Goal: Task Accomplishment & Management: Manage account settings

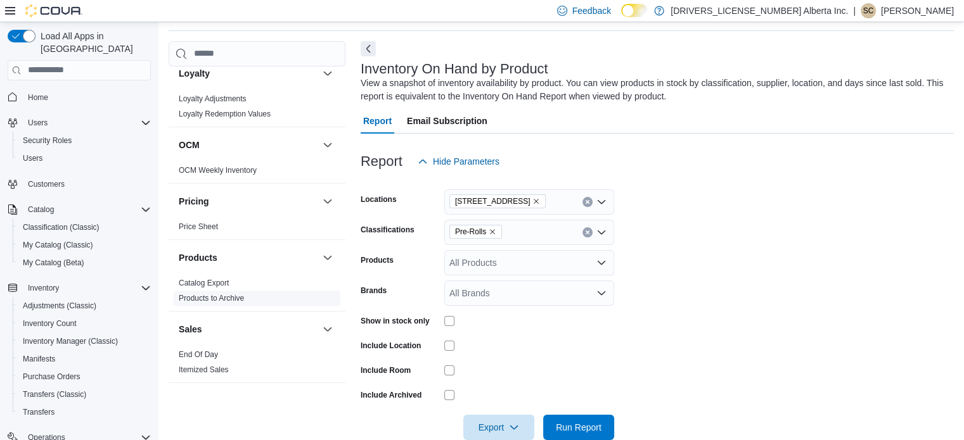
scroll to position [760, 0]
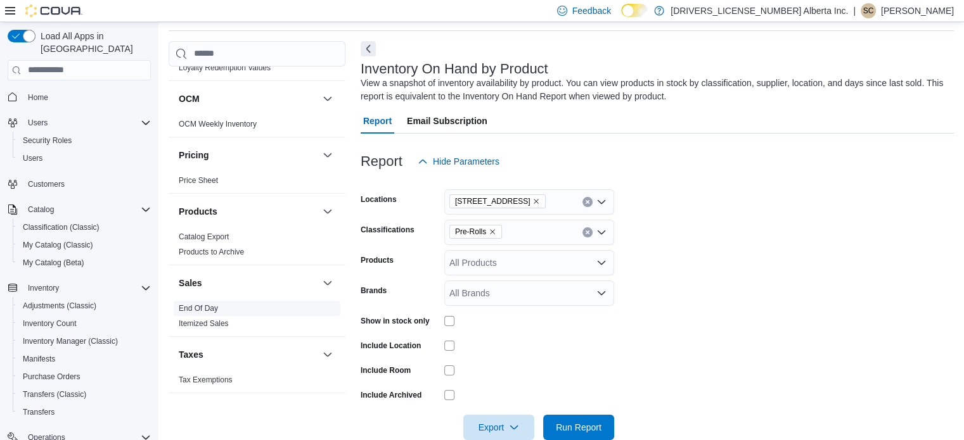
click at [193, 305] on link "End Of Day" at bounding box center [198, 308] width 39 height 9
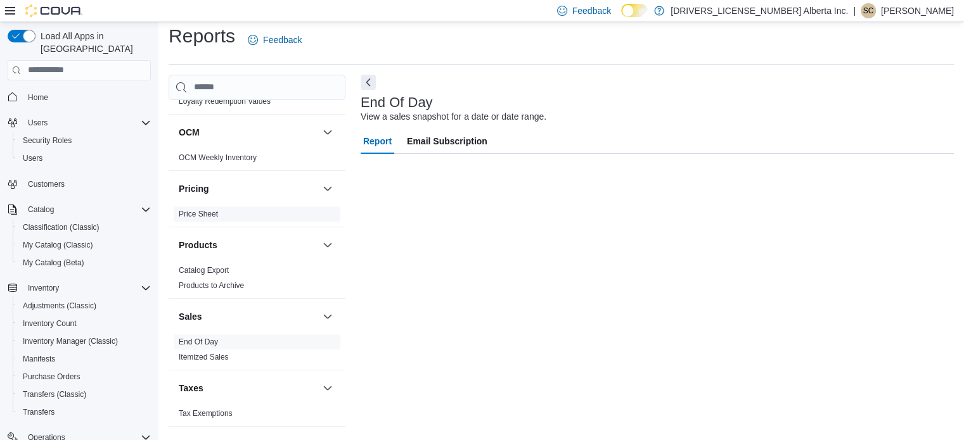
scroll to position [8, 0]
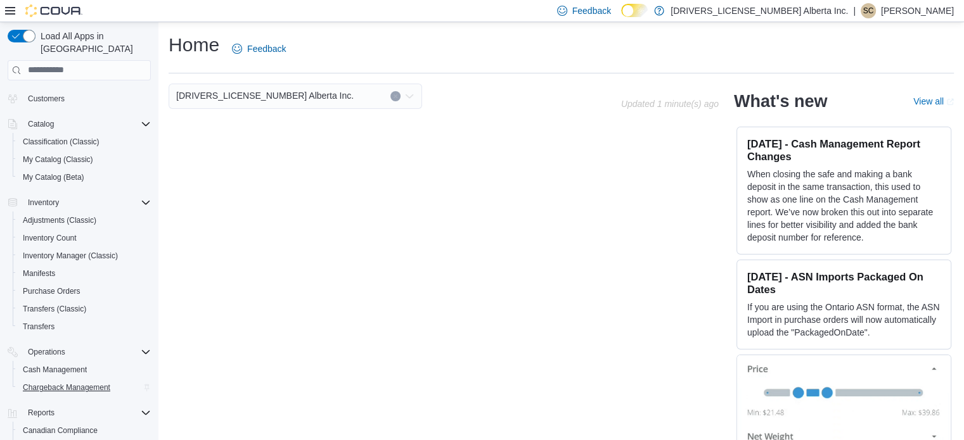
scroll to position [162, 0]
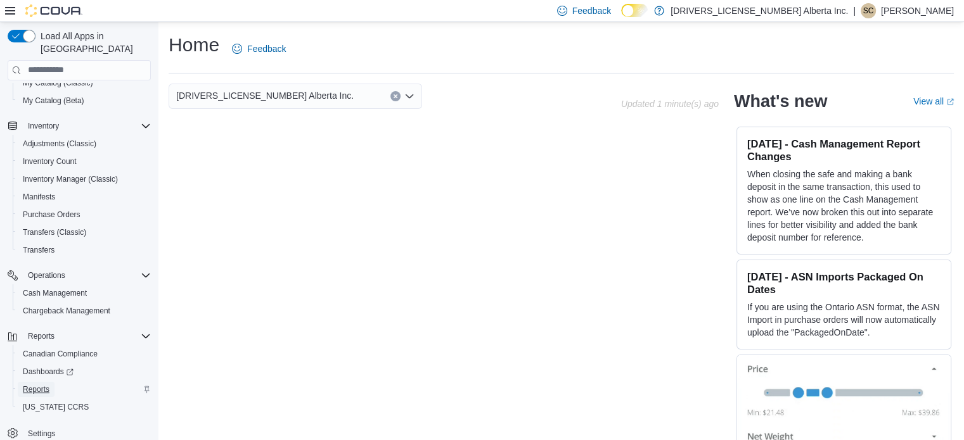
click at [45, 385] on span "Reports" at bounding box center [36, 390] width 27 height 10
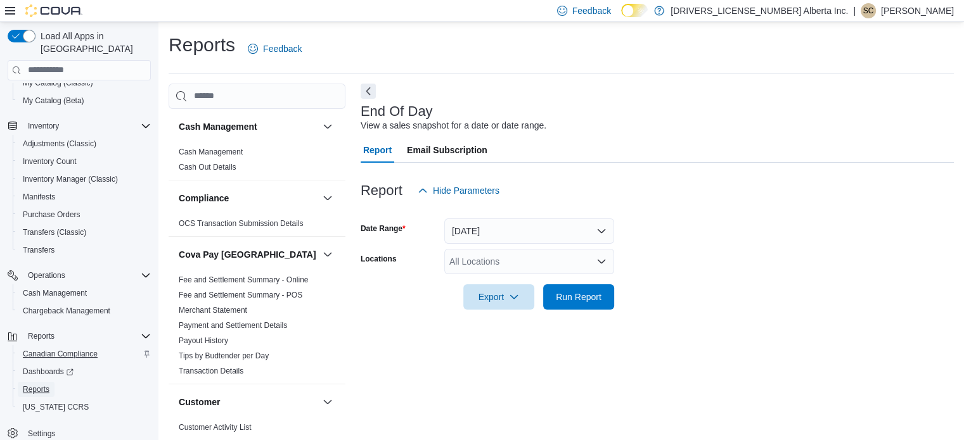
scroll to position [8, 0]
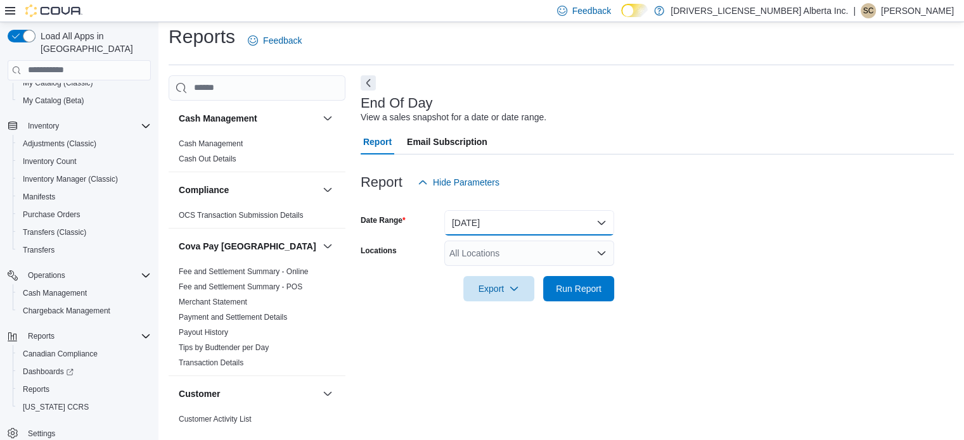
click at [602, 223] on button "Today" at bounding box center [529, 222] width 170 height 25
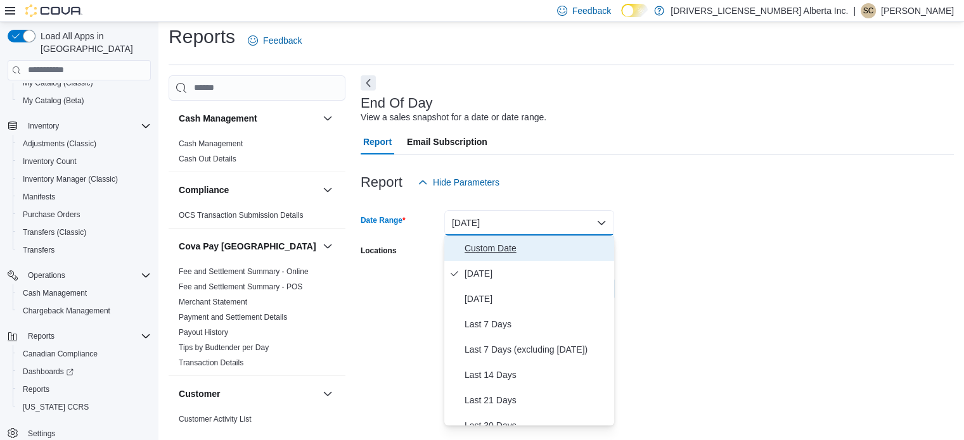
click at [544, 247] on span "Custom Date" at bounding box center [536, 248] width 144 height 15
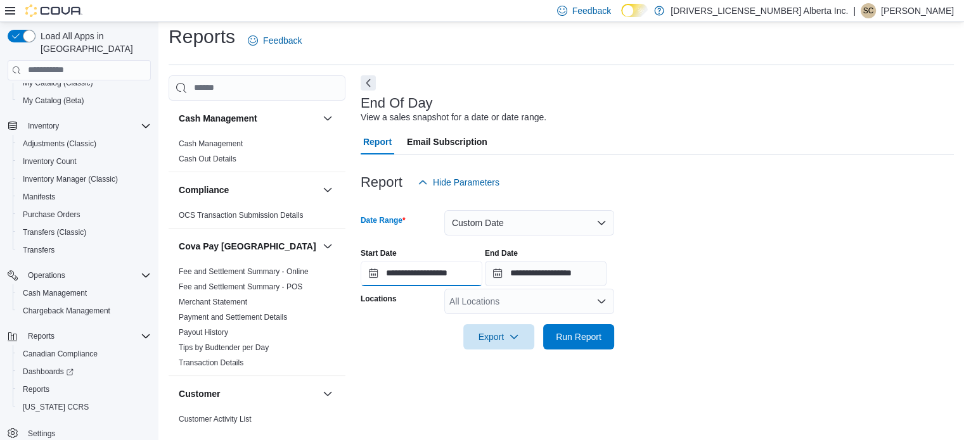
click at [480, 273] on input "**********" at bounding box center [421, 273] width 122 height 25
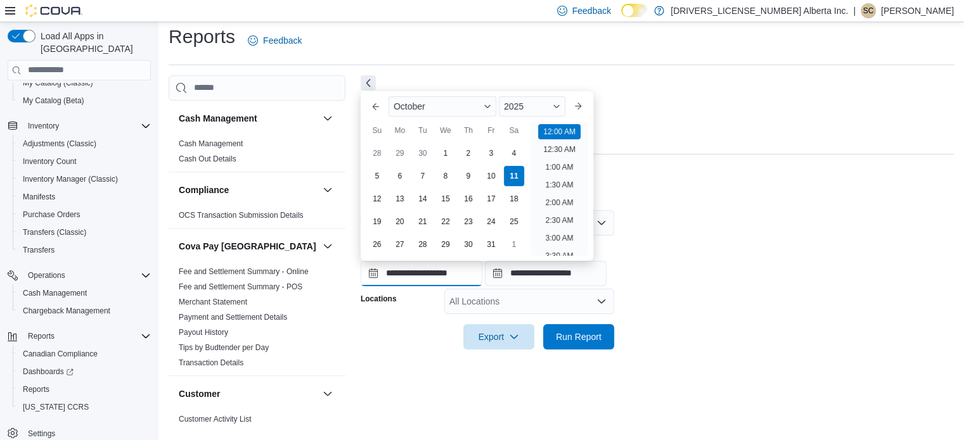
scroll to position [39, 0]
click at [493, 173] on div "10" at bounding box center [491, 176] width 22 height 22
type input "**********"
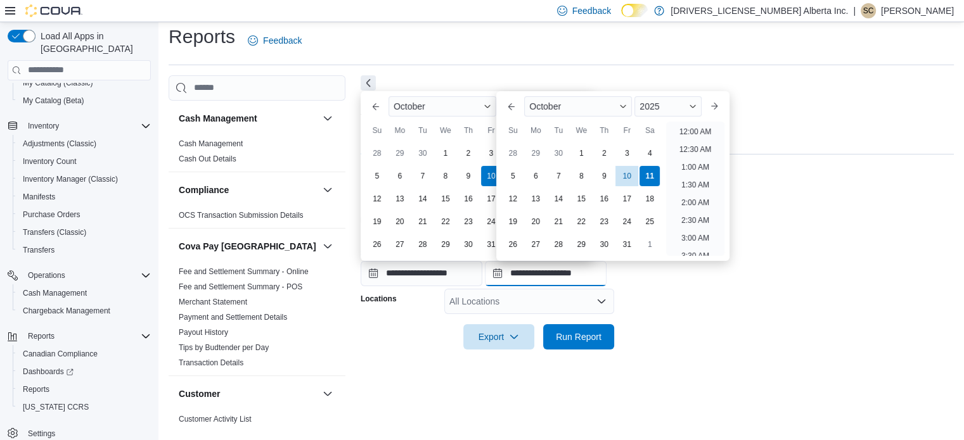
drag, startPoint x: 539, startPoint y: 276, endPoint x: 545, endPoint y: 269, distance: 9.0
click at [540, 276] on input "**********" at bounding box center [546, 273] width 122 height 25
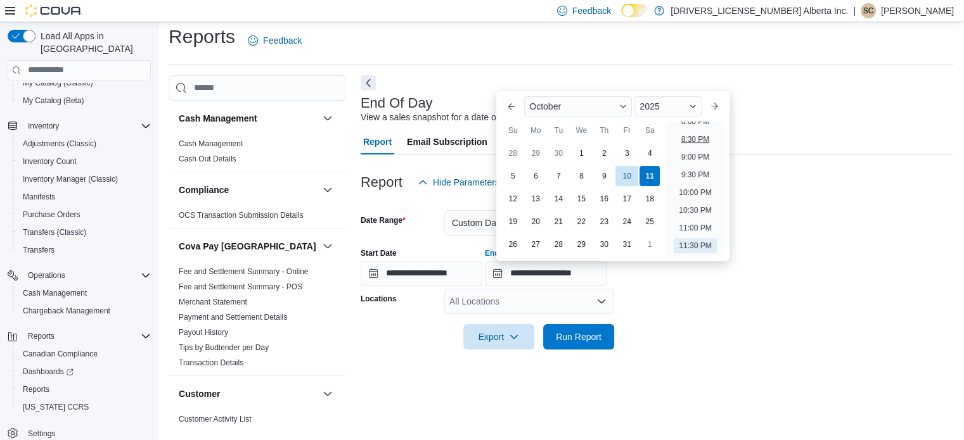
drag, startPoint x: 650, startPoint y: 170, endPoint x: 711, endPoint y: 139, distance: 69.1
click at [655, 166] on div "11" at bounding box center [649, 176] width 20 height 20
click at [689, 149] on li "12:30 AM" at bounding box center [695, 149] width 42 height 15
type input "**********"
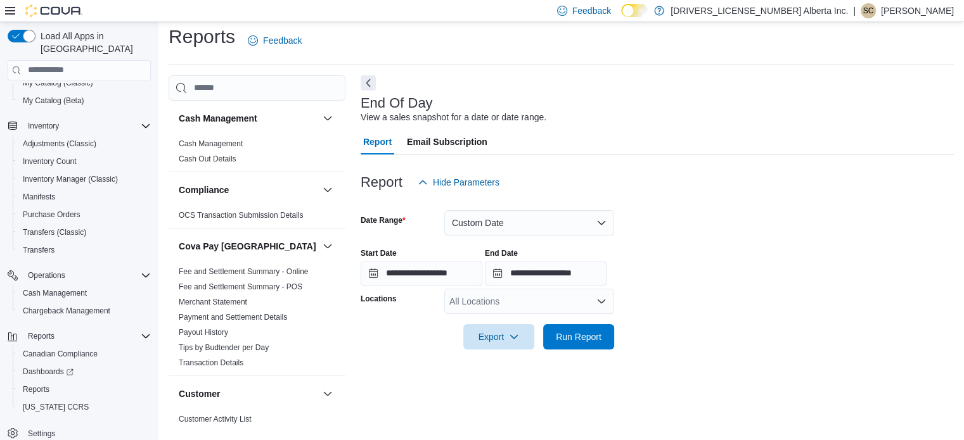
click at [601, 303] on icon "Open list of options" at bounding box center [601, 301] width 10 height 10
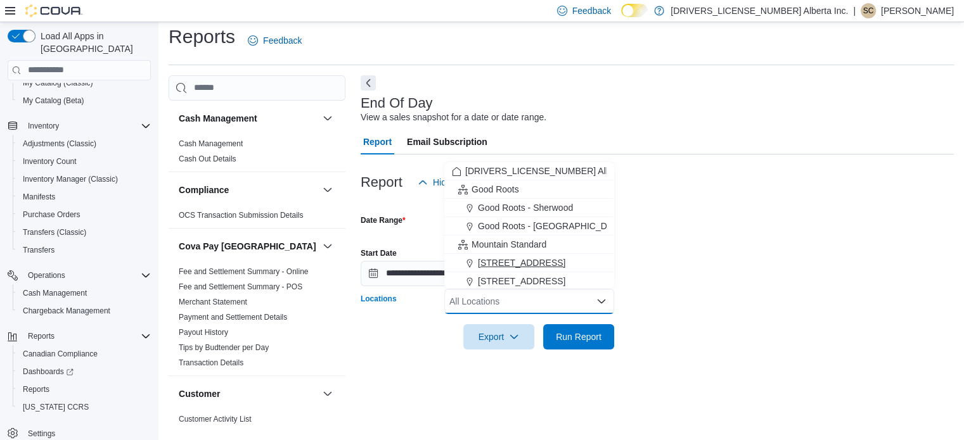
scroll to position [38, 0]
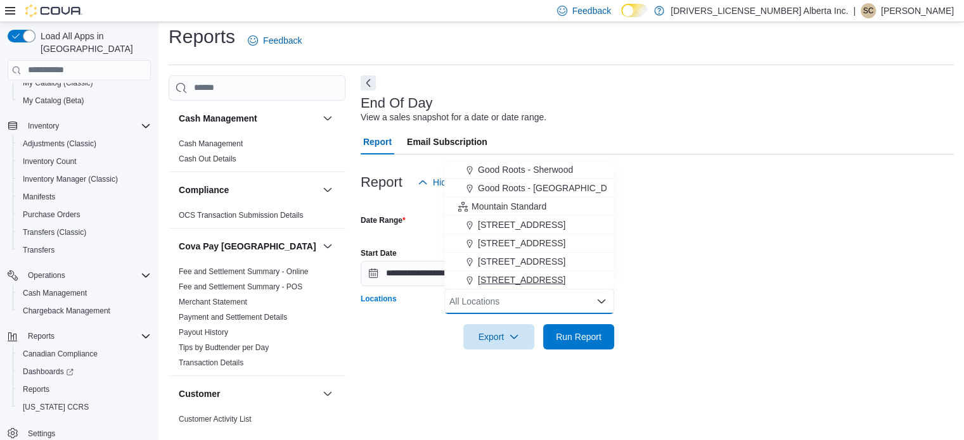
click at [536, 281] on span "[STREET_ADDRESS]" at bounding box center [521, 280] width 87 height 13
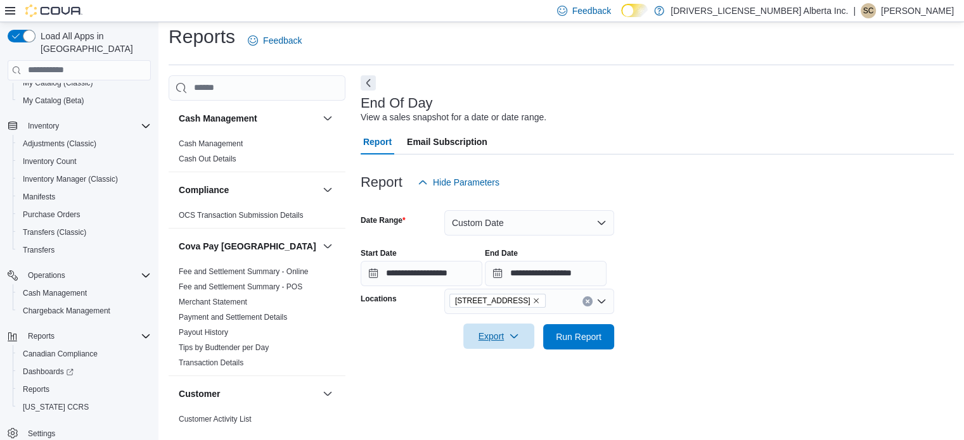
click at [502, 334] on span "Export" at bounding box center [499, 336] width 56 height 25
click at [510, 386] on span "Export to Pdf" at bounding box center [500, 388] width 57 height 10
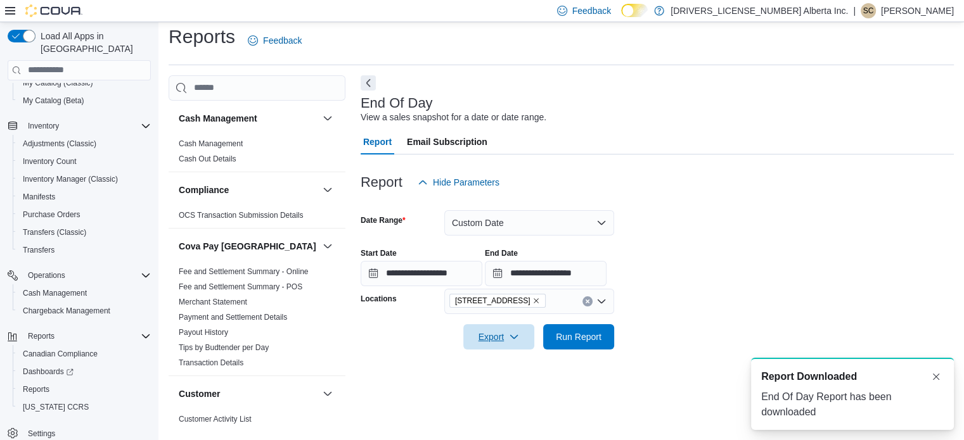
scroll to position [0, 0]
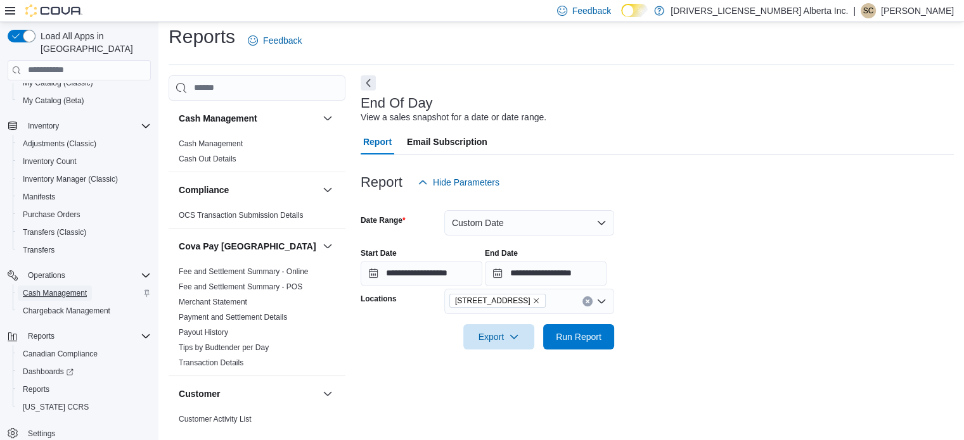
click at [31, 288] on span "Cash Management" at bounding box center [55, 293] width 64 height 10
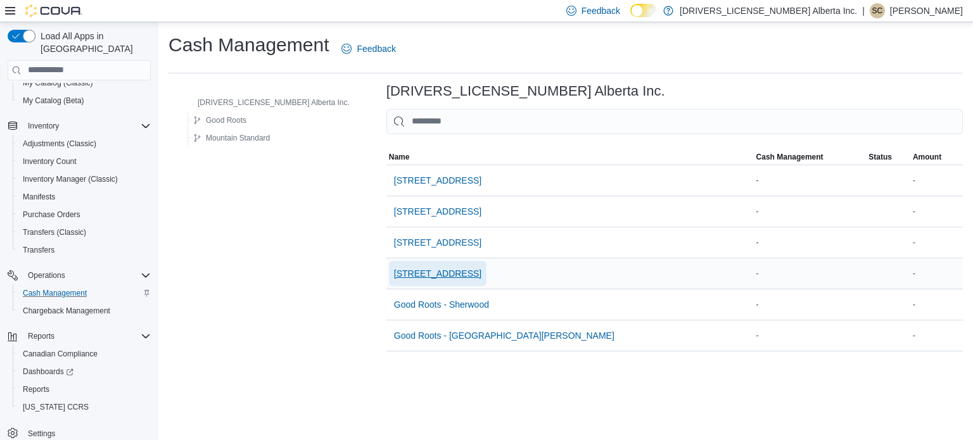
click at [394, 274] on span "[STREET_ADDRESS]" at bounding box center [437, 273] width 87 height 13
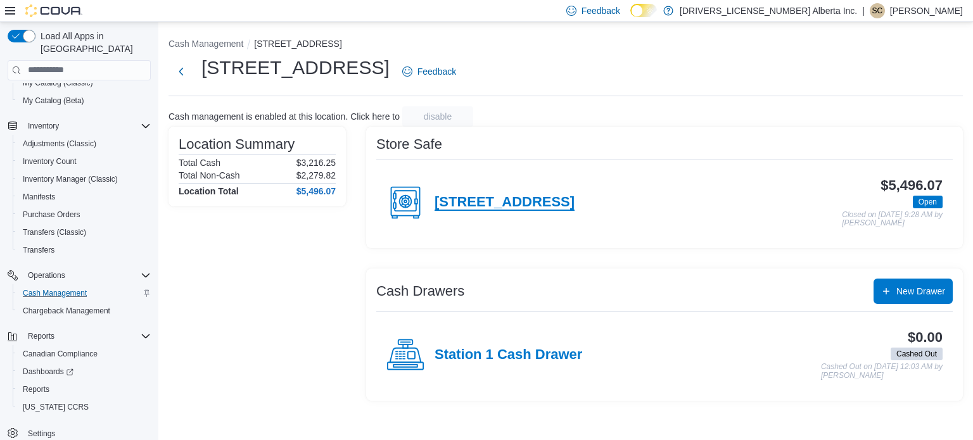
click at [537, 200] on h4 "[STREET_ADDRESS]" at bounding box center [505, 202] width 140 height 16
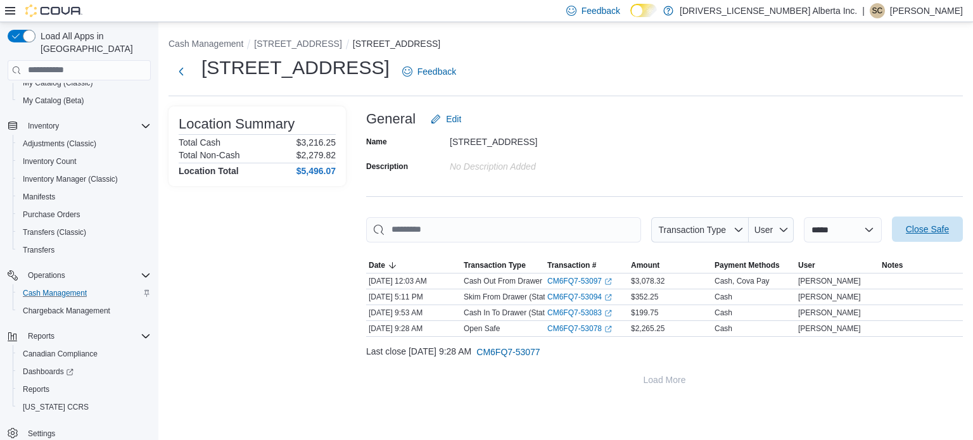
click at [922, 231] on span "Close Safe" at bounding box center [927, 229] width 43 height 13
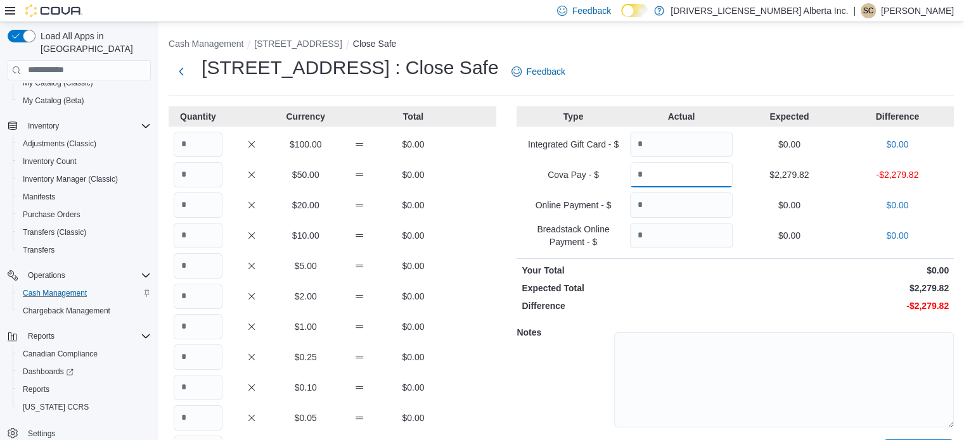
click at [682, 173] on input "Quantity" at bounding box center [681, 174] width 103 height 25
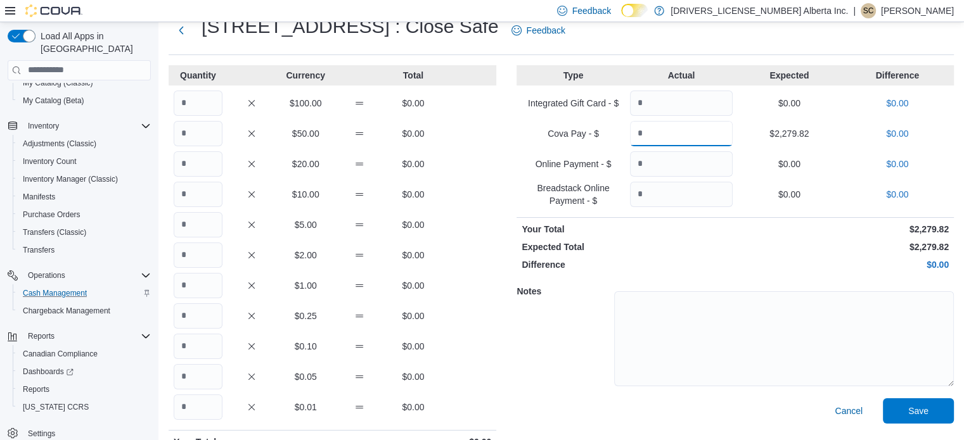
scroll to position [63, 0]
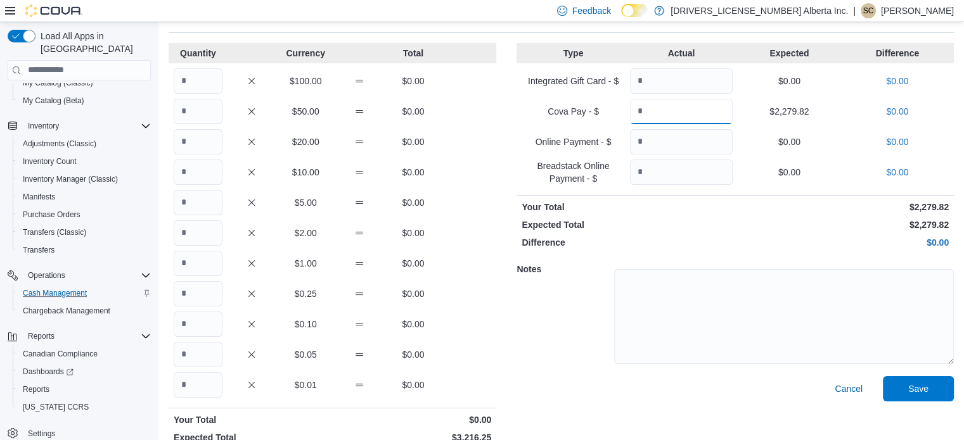
type input "*******"
click at [194, 88] on input "Quantity" at bounding box center [198, 80] width 49 height 25
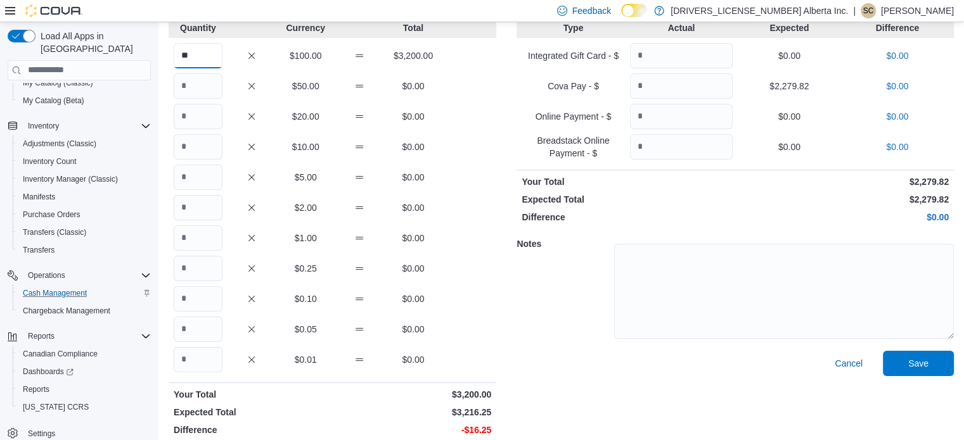
scroll to position [99, 0]
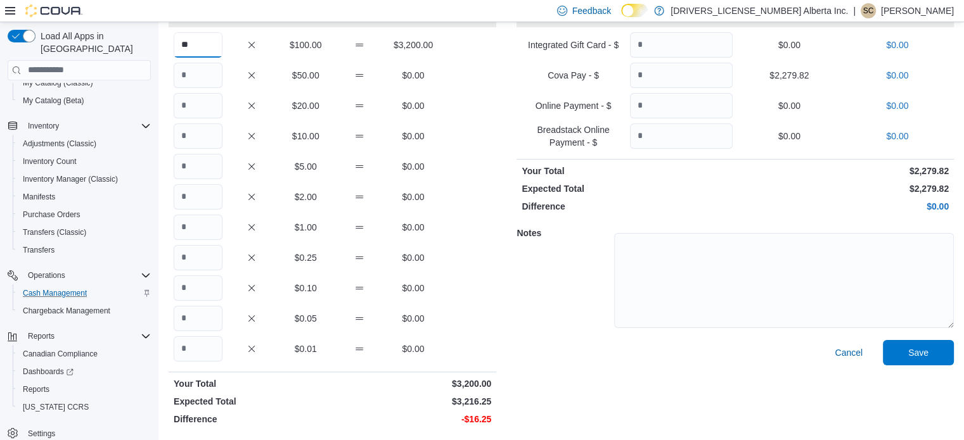
type input "**"
click at [199, 134] on input "Quantity" at bounding box center [198, 136] width 49 height 25
type input "*"
click at [199, 166] on input "Quantity" at bounding box center [198, 166] width 49 height 25
type input "*"
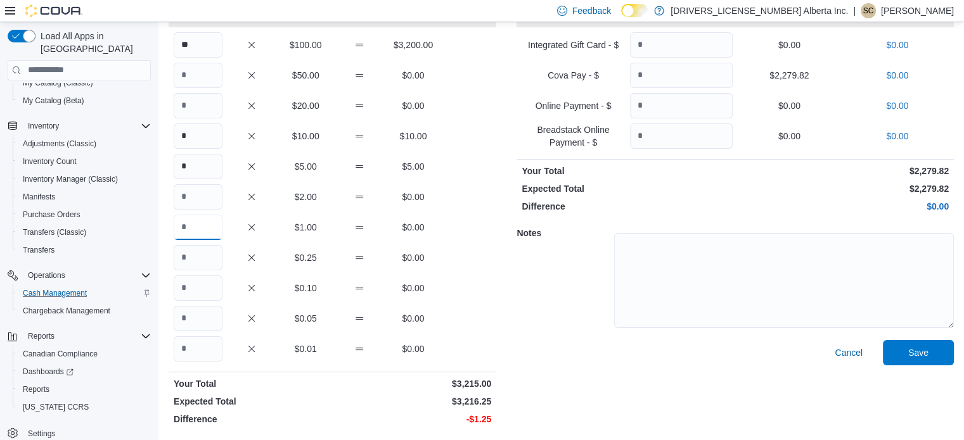
click at [193, 222] on input "Quantity" at bounding box center [198, 227] width 49 height 25
type input "*"
click at [195, 259] on input "Quantity" at bounding box center [198, 257] width 49 height 25
type input "*"
click at [917, 347] on span "Save" at bounding box center [918, 352] width 20 height 13
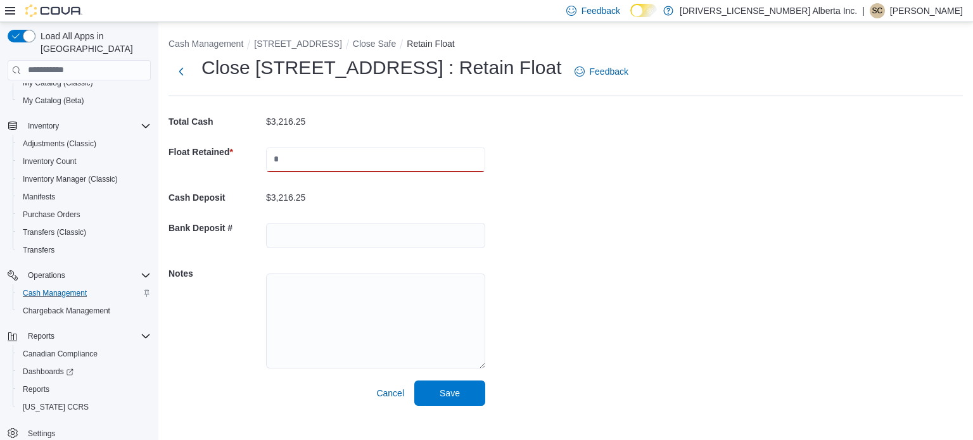
click at [341, 164] on input "text" at bounding box center [375, 159] width 219 height 25
type input "*******"
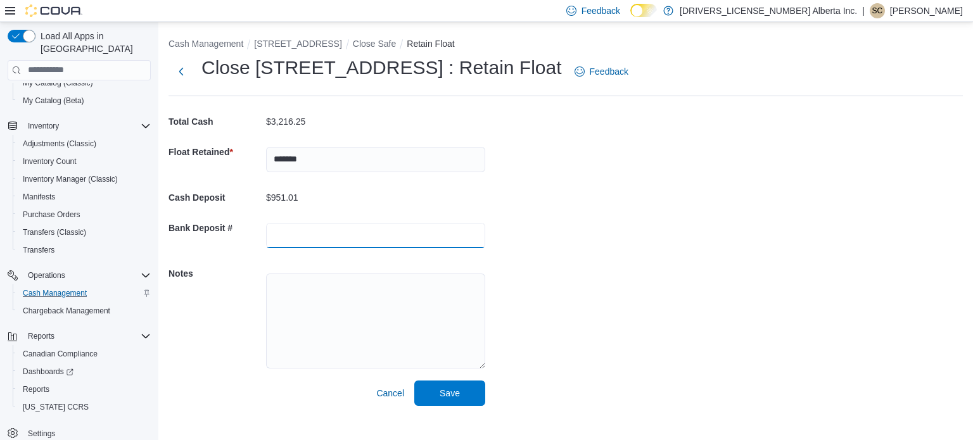
click at [295, 236] on input "text" at bounding box center [375, 235] width 219 height 25
type input "*****"
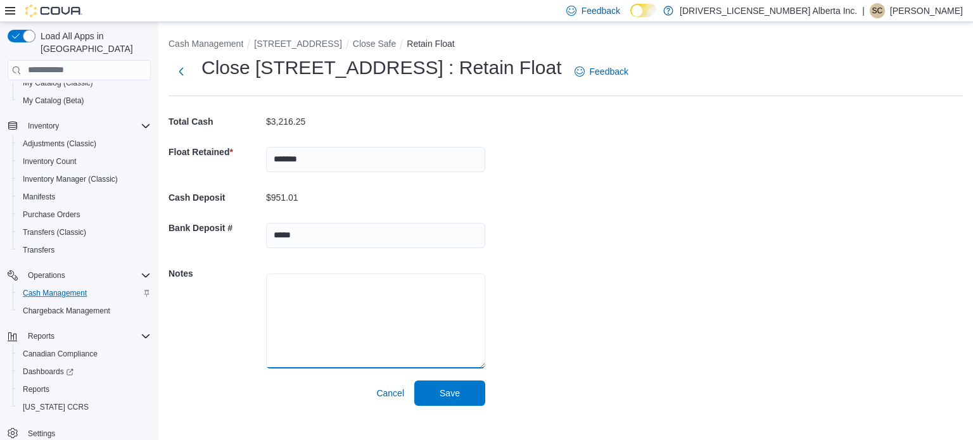
click at [291, 291] on textarea at bounding box center [375, 321] width 219 height 95
type textarea "**********"
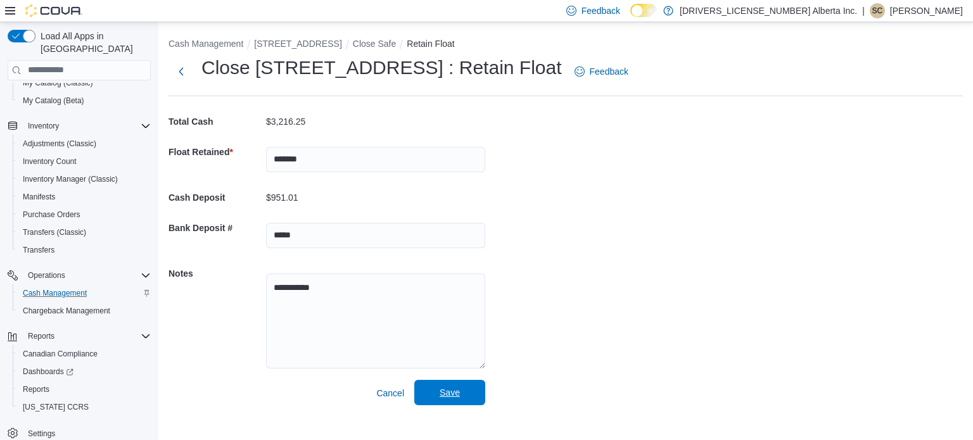
click at [455, 390] on span "Save" at bounding box center [450, 392] width 20 height 13
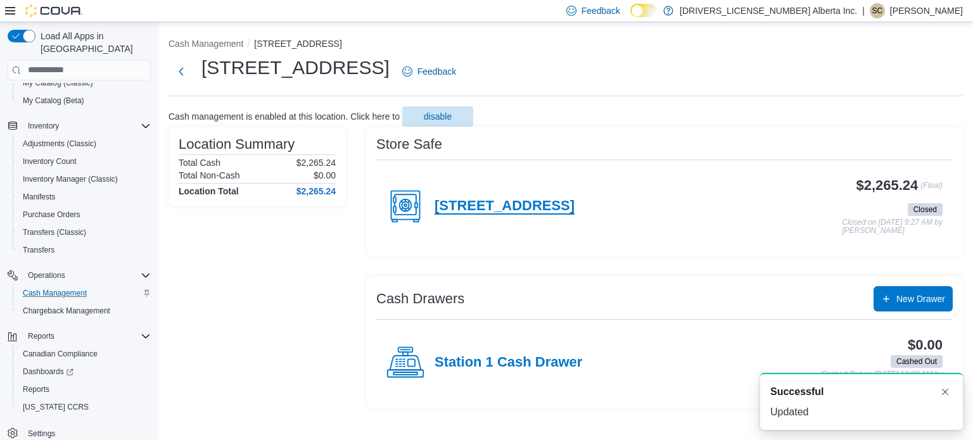
click at [530, 200] on h4 "[STREET_ADDRESS]" at bounding box center [505, 206] width 140 height 16
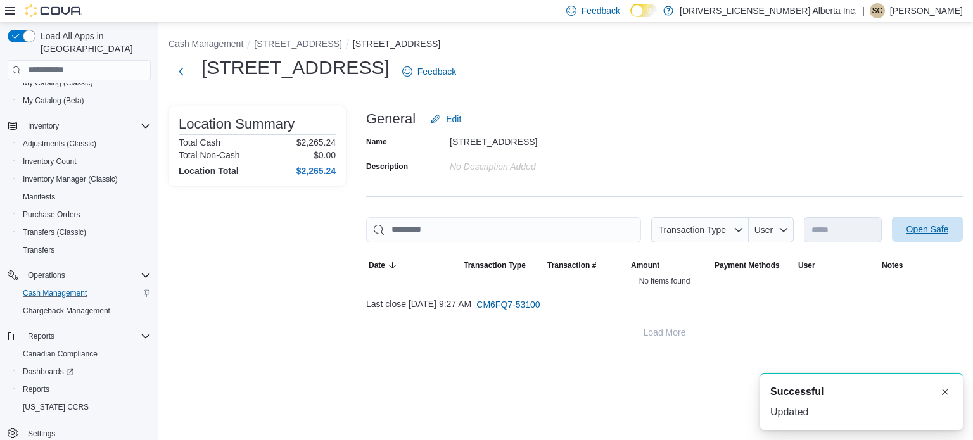
click at [935, 232] on span "Open Safe" at bounding box center [928, 229] width 42 height 13
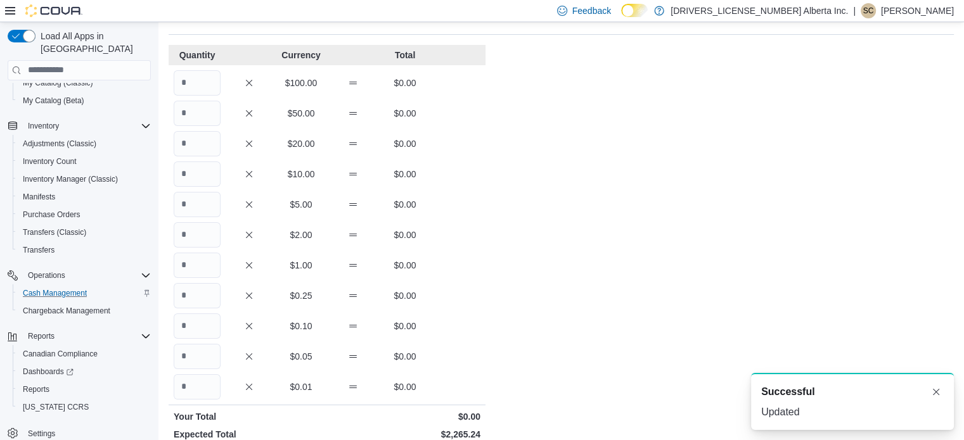
scroll to position [63, 0]
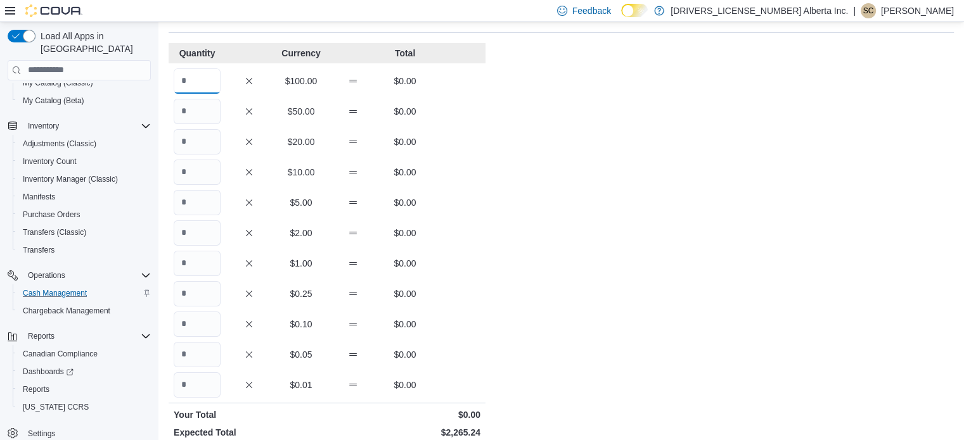
click at [203, 80] on input "Quantity" at bounding box center [197, 80] width 47 height 25
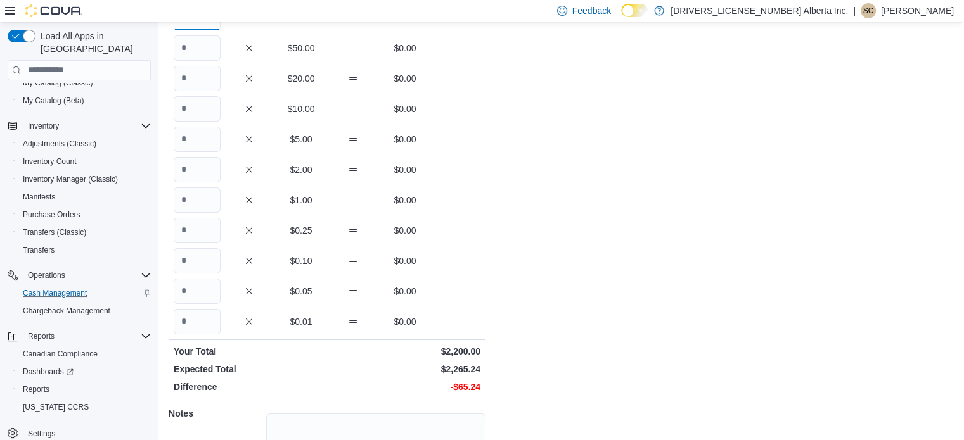
type input "**"
click at [193, 55] on input "Quantity" at bounding box center [197, 47] width 47 height 25
type input "*"
click at [200, 111] on input "Quantity" at bounding box center [197, 108] width 47 height 25
type input "*"
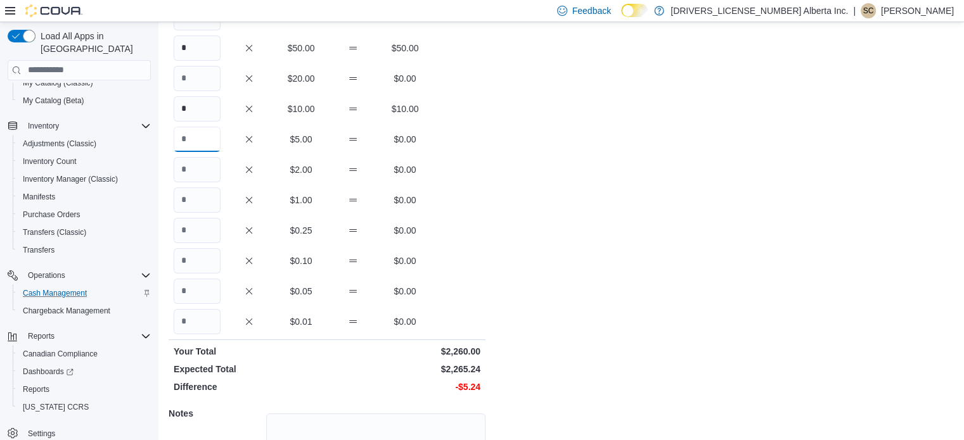
click at [197, 144] on input "Quantity" at bounding box center [197, 139] width 47 height 25
type input "*"
click at [188, 226] on input "Quantity" at bounding box center [197, 230] width 47 height 25
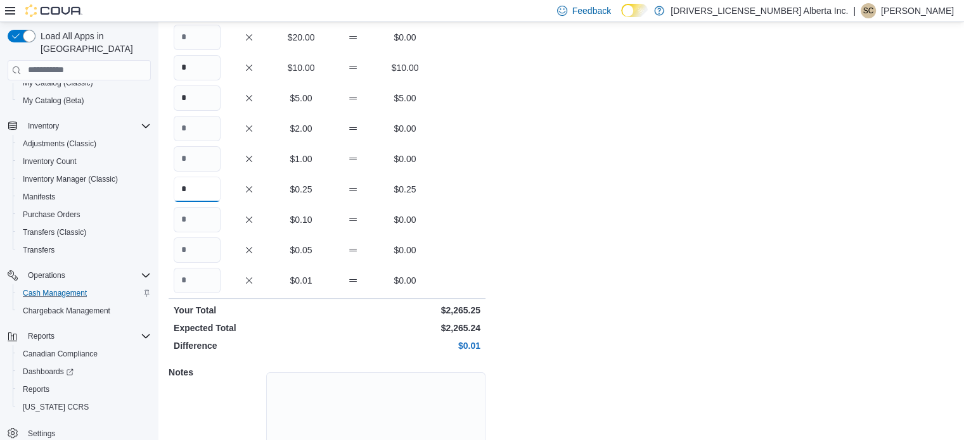
scroll to position [242, 0]
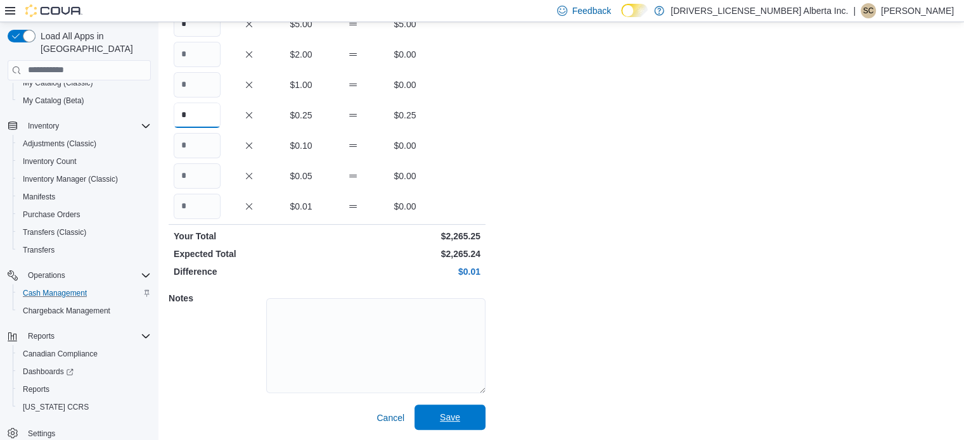
type input "*"
drag, startPoint x: 446, startPoint y: 413, endPoint x: 423, endPoint y: 263, distance: 151.9
click at [446, 412] on span "Save" at bounding box center [450, 417] width 20 height 13
